Goal: Go to known website: Go to known website

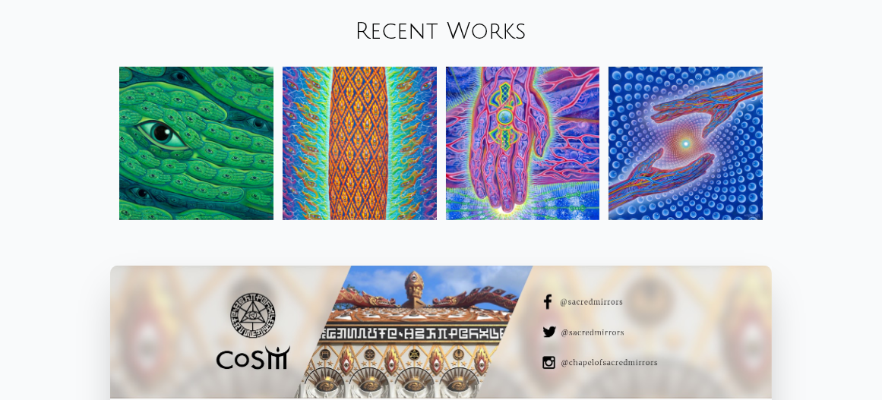
scroll to position [1464, 0]
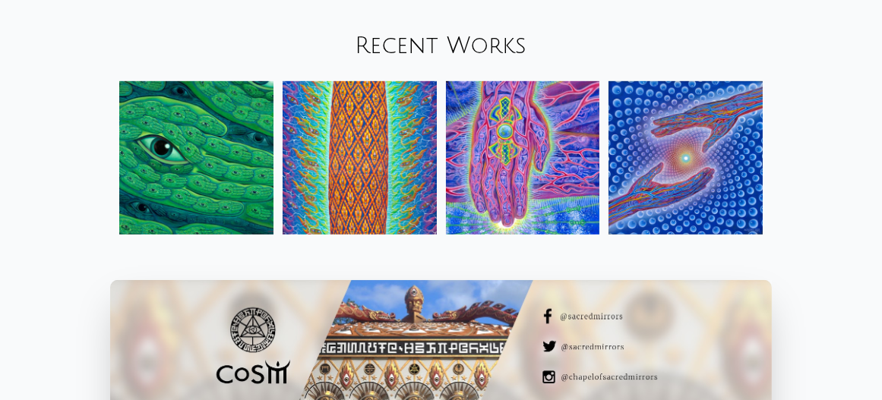
click at [684, 206] on img at bounding box center [685, 158] width 154 height 154
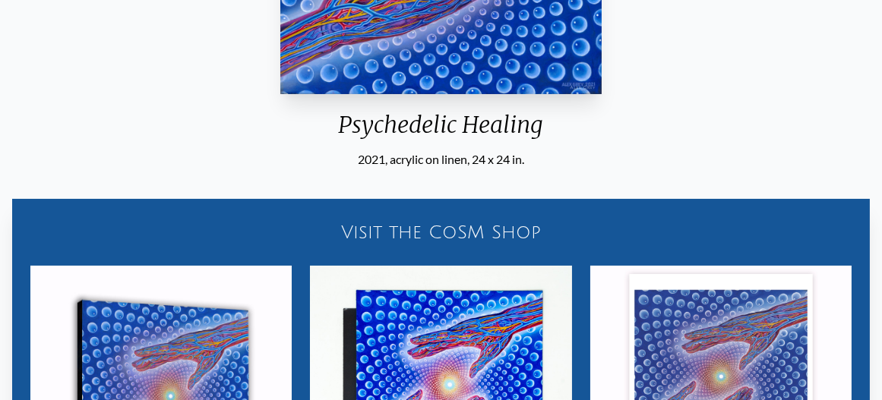
scroll to position [311, 0]
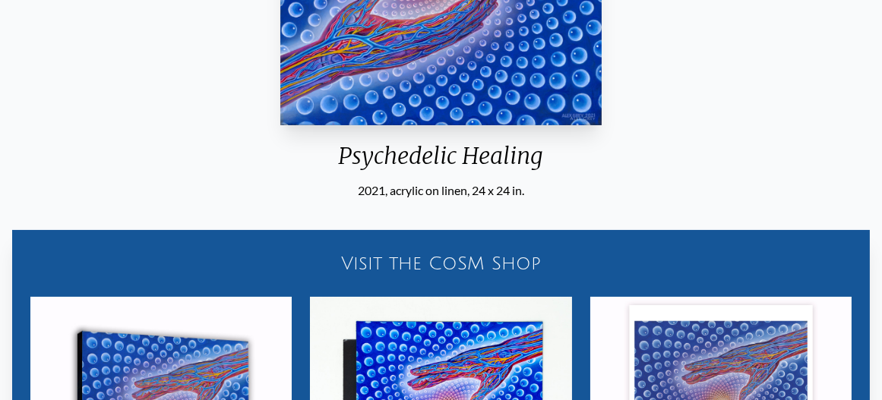
click at [493, 262] on div "Visit the CoSM Shop" at bounding box center [440, 263] width 839 height 49
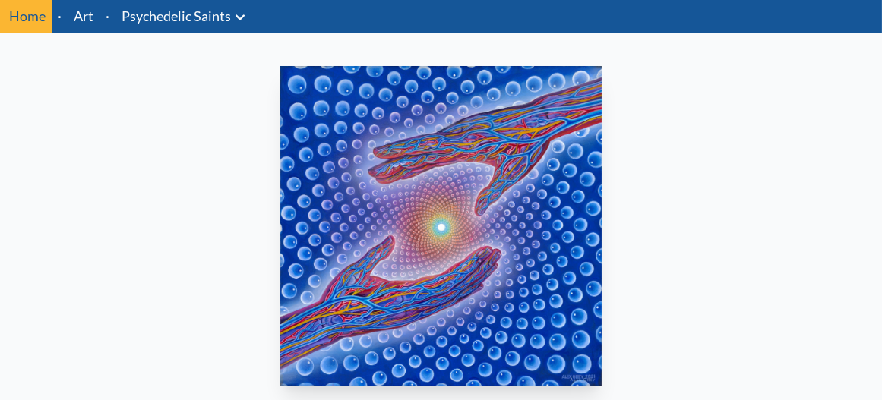
scroll to position [0, 0]
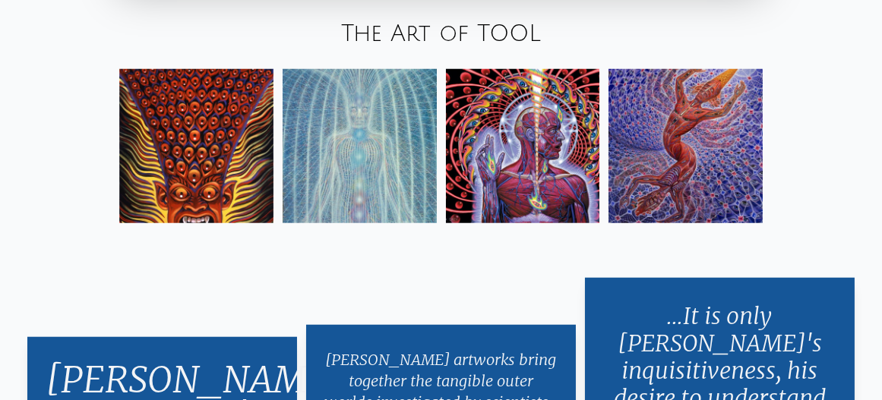
scroll to position [2277, 0]
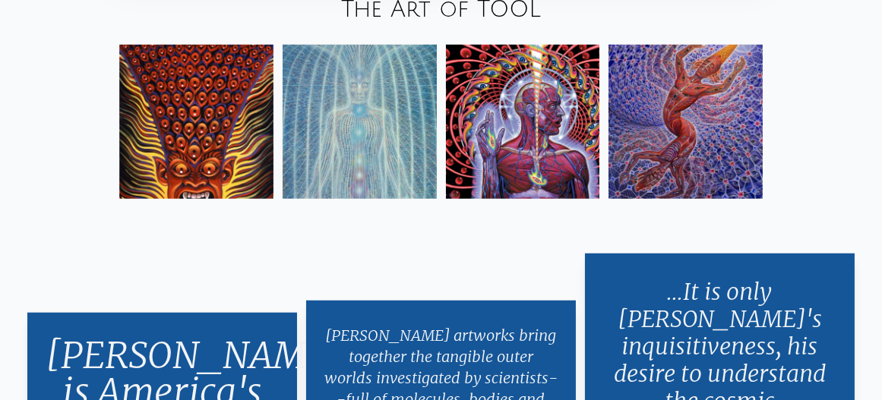
click at [655, 162] on img at bounding box center [685, 122] width 154 height 154
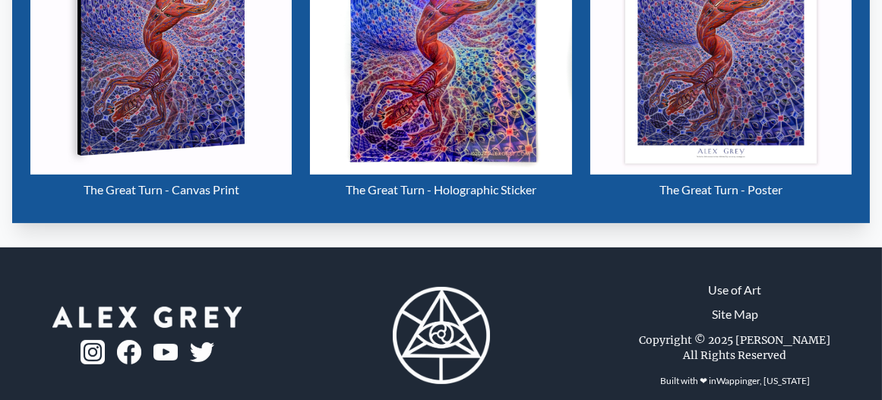
scroll to position [718, 0]
